Goal: Download file/media

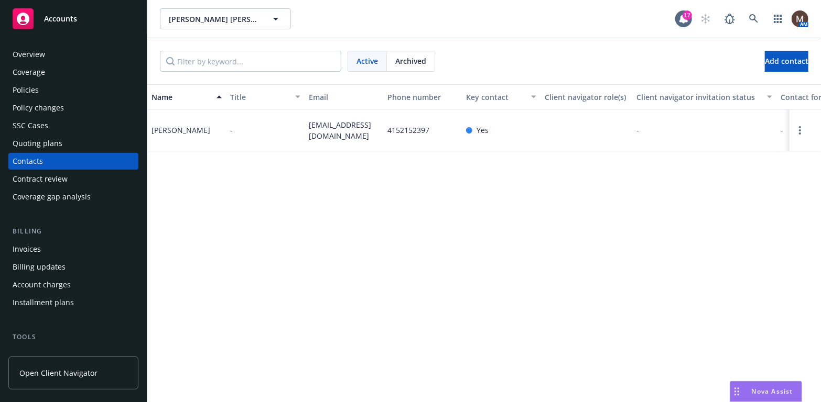
click at [27, 88] on div "Policies" at bounding box center [26, 90] width 26 height 17
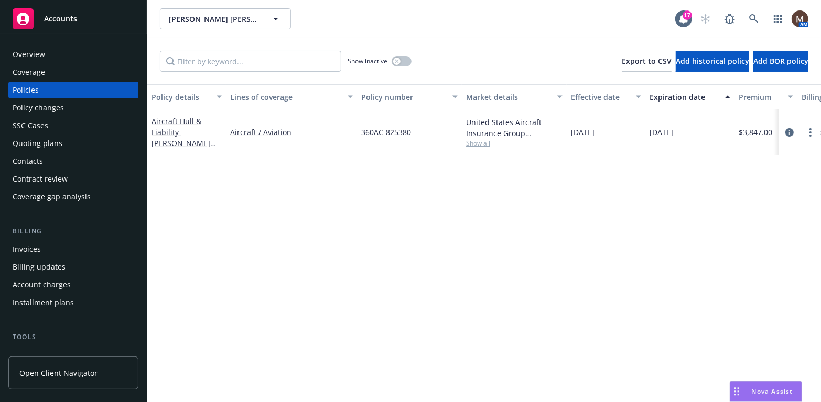
click at [42, 160] on div "Contacts" at bounding box center [74, 161] width 122 height 17
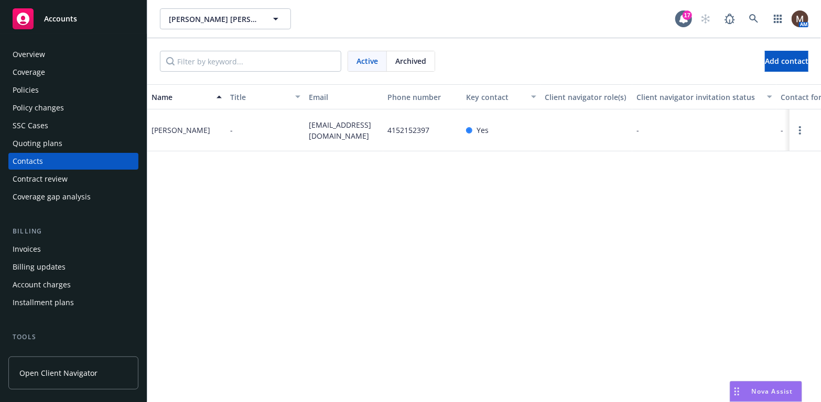
click at [21, 89] on div "Policies" at bounding box center [26, 90] width 26 height 17
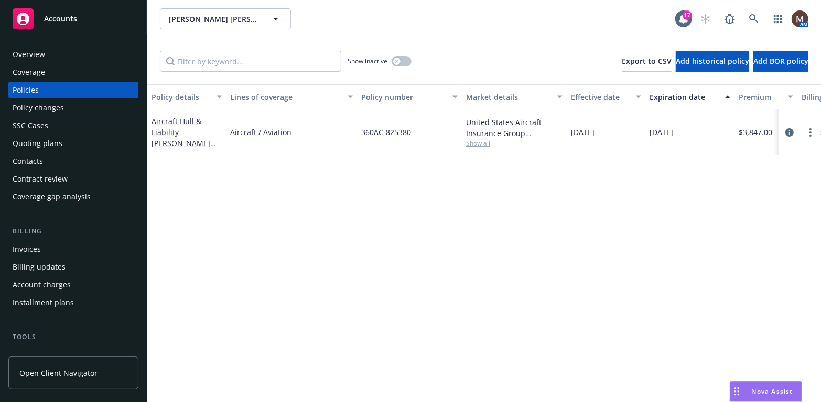
click at [33, 88] on div "Policies" at bounding box center [26, 90] width 26 height 17
click at [789, 130] on icon "circleInformation" at bounding box center [789, 132] width 8 height 8
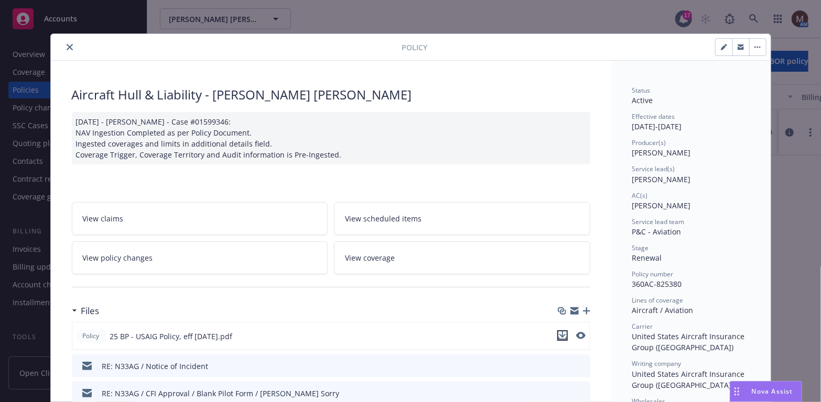
click at [559, 334] on icon "download file" at bounding box center [562, 336] width 8 height 8
click at [67, 45] on icon "close" at bounding box center [70, 47] width 6 height 6
